Goal: Information Seeking & Learning: Learn about a topic

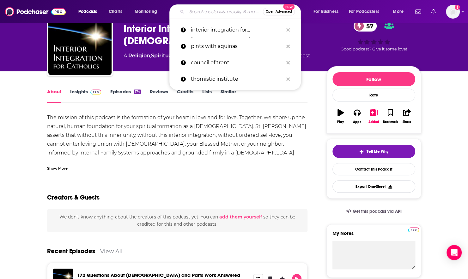
click at [201, 13] on input "Search podcasts, credits, & more..." at bounding box center [225, 12] width 76 height 10
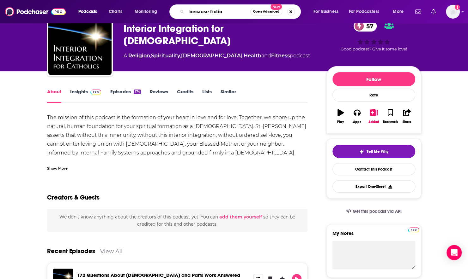
type input "because fiction"
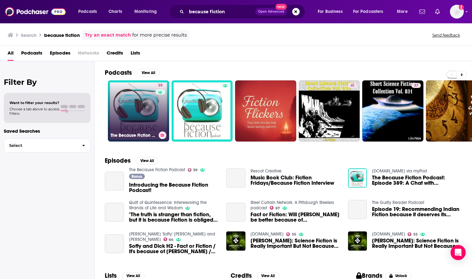
click at [159, 109] on div "39" at bounding box center [161, 107] width 11 height 49
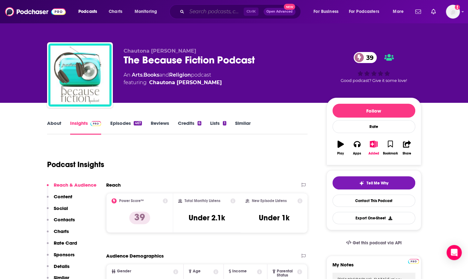
click at [201, 10] on input "Search podcasts, credits, & more..." at bounding box center [215, 12] width 57 height 10
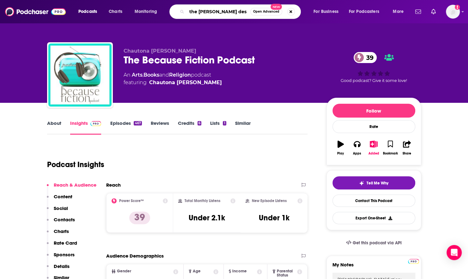
type input "the [PERSON_NAME] desk"
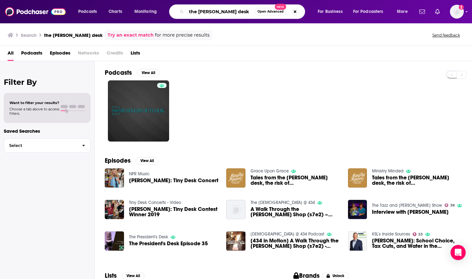
click at [199, 14] on input "the [PERSON_NAME] desk" at bounding box center [221, 12] width 68 height 10
paste input "[PERSON_NAME] D"
click at [224, 10] on input "[PERSON_NAME] Desk" at bounding box center [221, 12] width 68 height 10
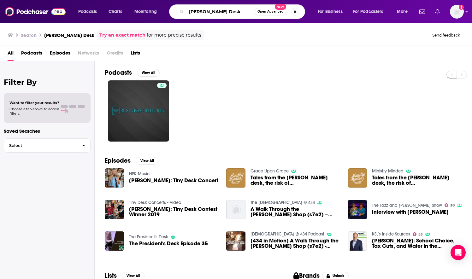
click at [224, 10] on input "[PERSON_NAME] Desk" at bounding box center [221, 12] width 68 height 10
type input "faith and fables"
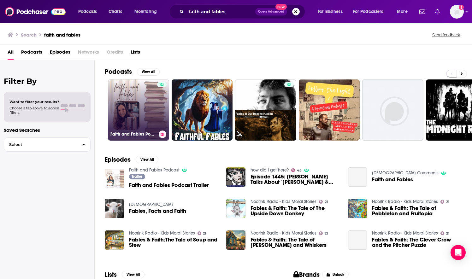
click at [163, 106] on div at bounding box center [161, 106] width 9 height 49
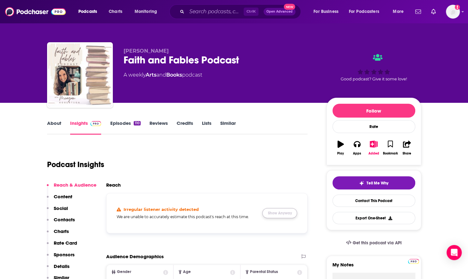
click at [285, 214] on button "Show Anyway" at bounding box center [279, 213] width 35 height 10
